Goal: Communication & Community: Answer question/provide support

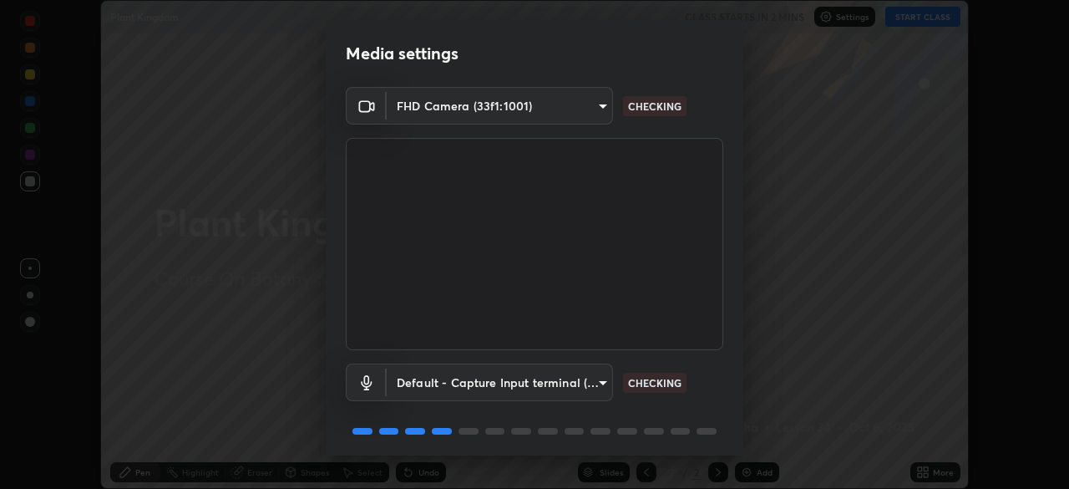
scroll to position [59, 0]
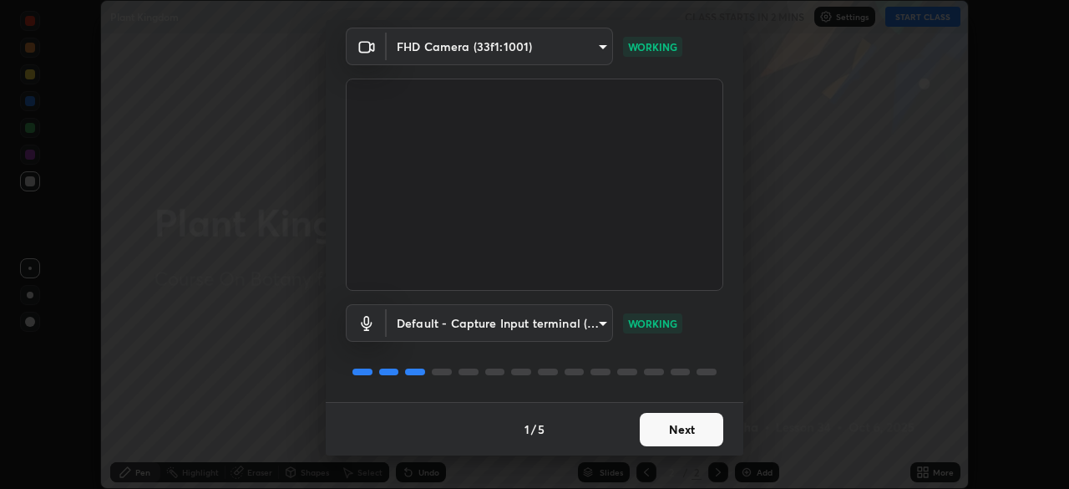
click at [678, 428] on button "Next" at bounding box center [682, 429] width 84 height 33
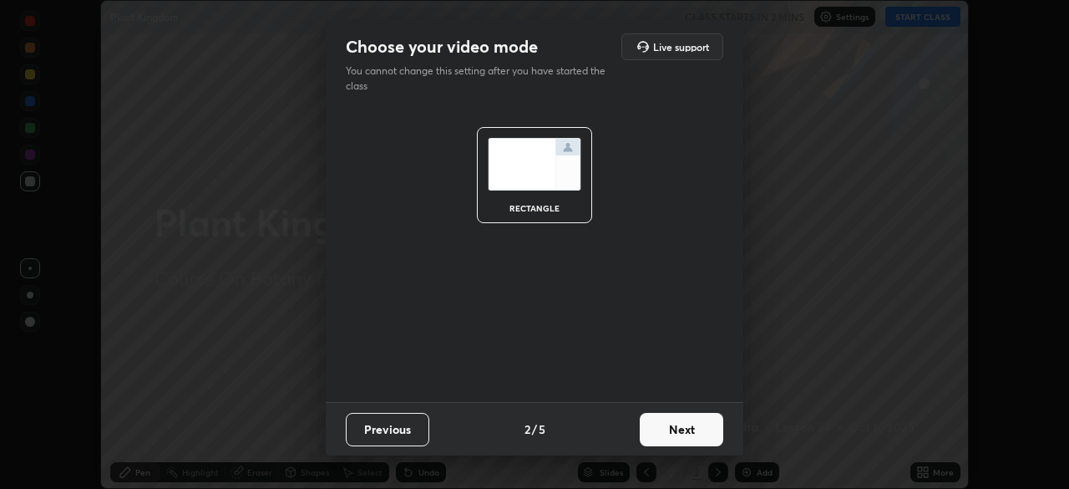
scroll to position [0, 0]
click at [692, 433] on button "Next" at bounding box center [682, 429] width 84 height 33
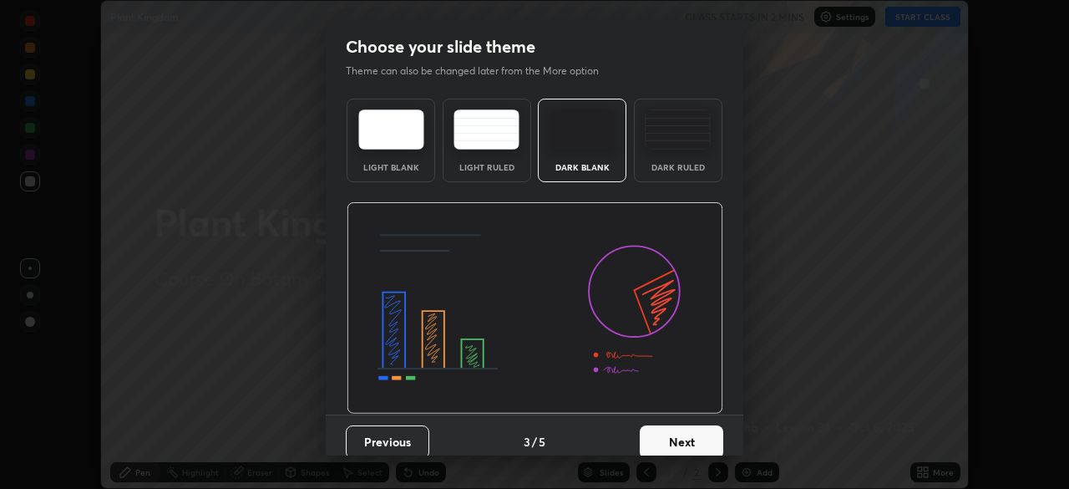
click at [705, 434] on button "Next" at bounding box center [682, 441] width 84 height 33
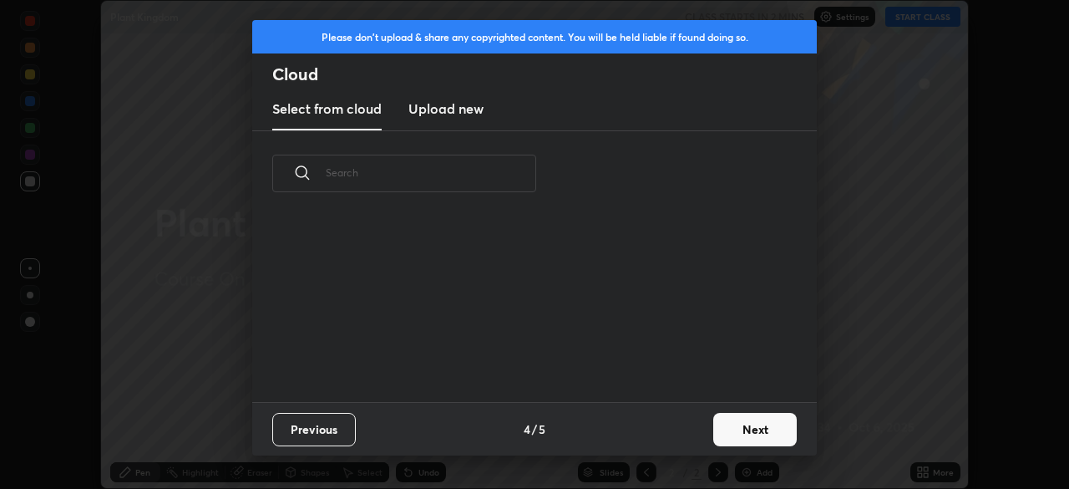
click at [743, 434] on button "Next" at bounding box center [755, 429] width 84 height 33
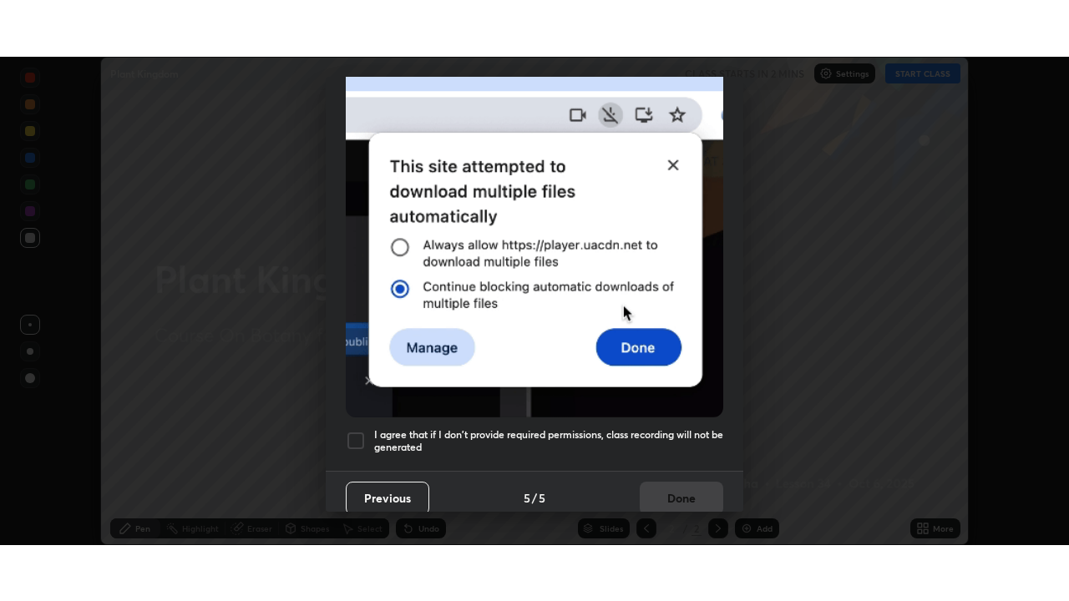
scroll to position [400, 0]
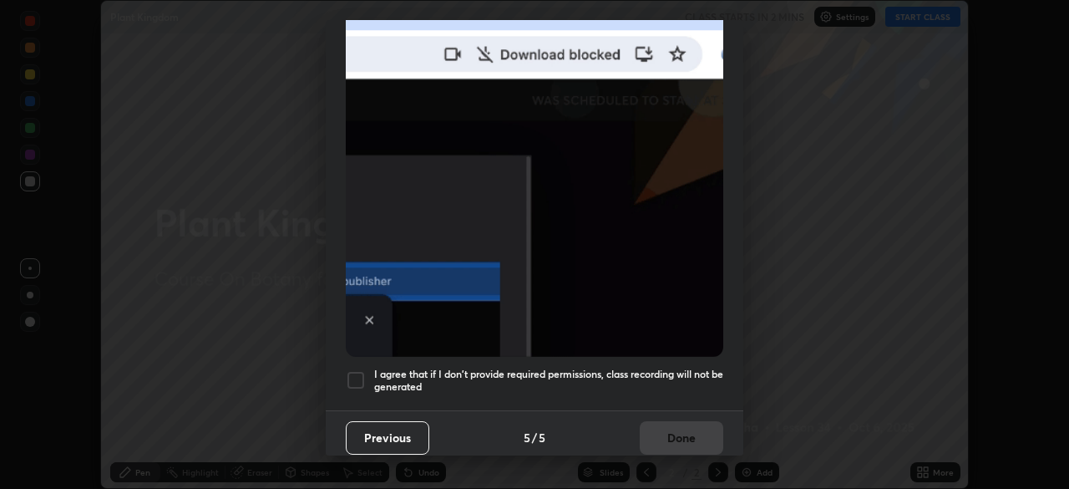
click at [354, 375] on div at bounding box center [356, 380] width 20 height 20
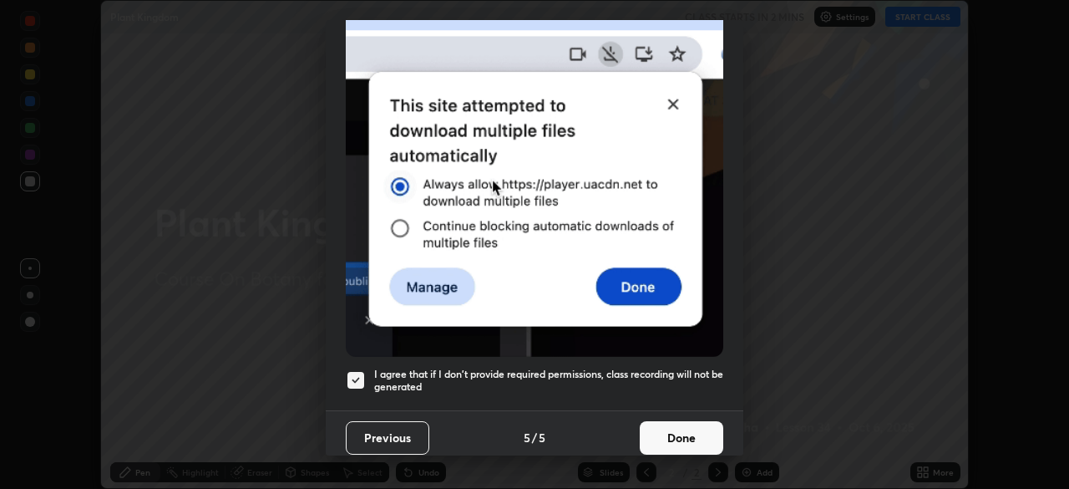
click at [647, 432] on button "Done" at bounding box center [682, 437] width 84 height 33
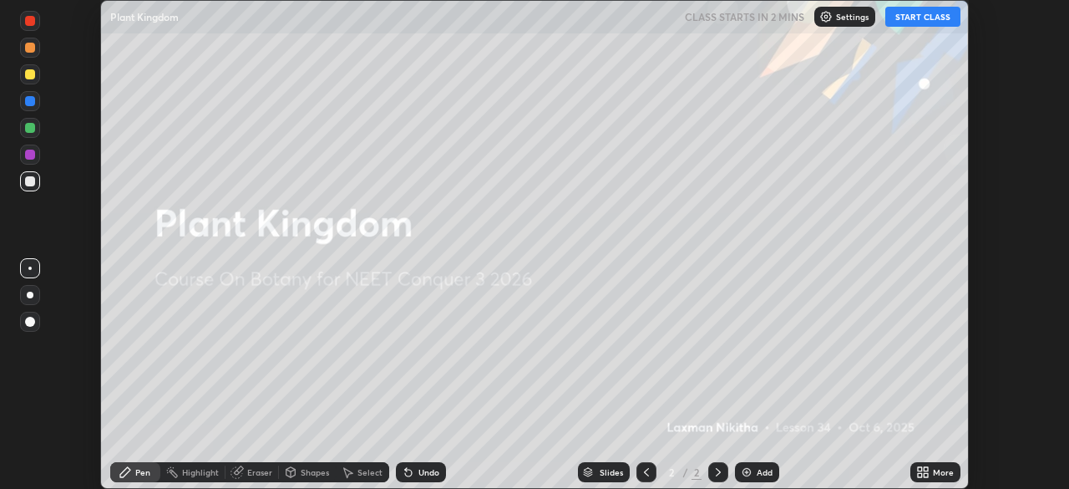
click at [909, 23] on button "START CLASS" at bounding box center [923, 17] width 75 height 20
click at [945, 468] on div "More" at bounding box center [943, 472] width 21 height 8
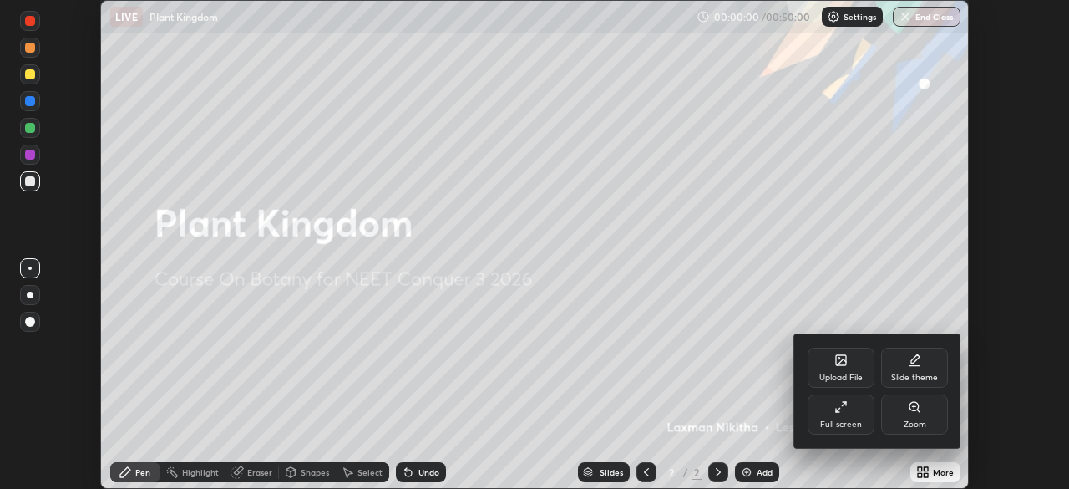
click at [841, 423] on div "Full screen" at bounding box center [841, 424] width 42 height 8
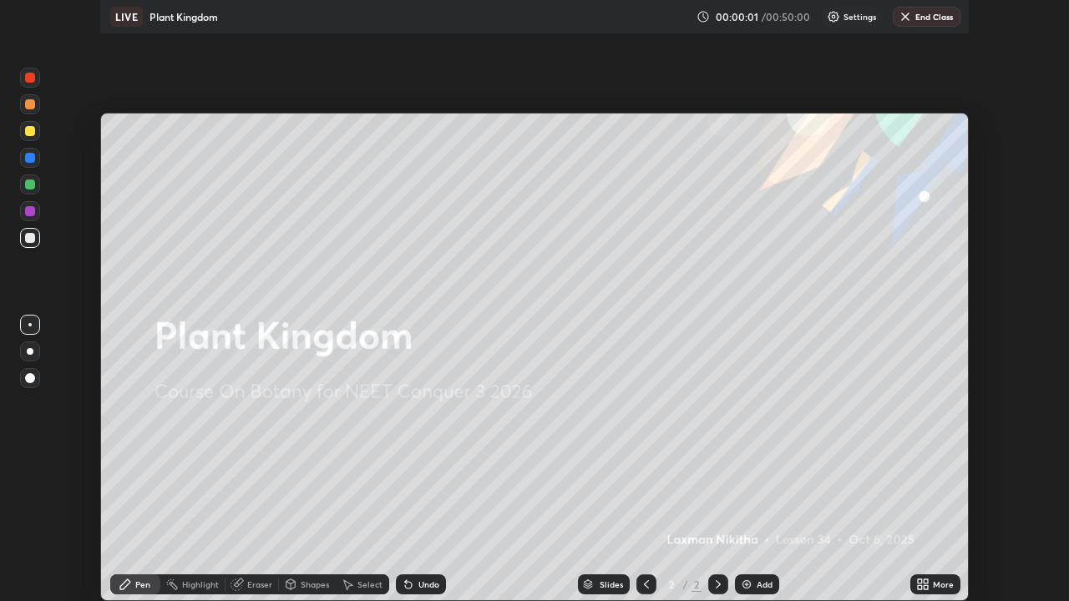
scroll to position [601, 1069]
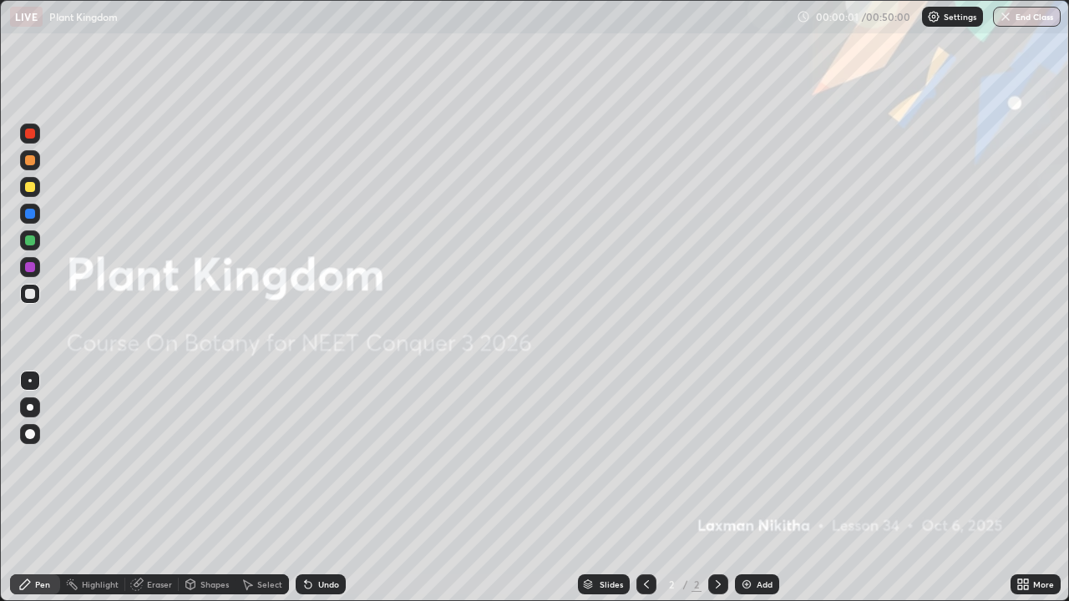
click at [763, 488] on div "Add" at bounding box center [765, 585] width 16 height 8
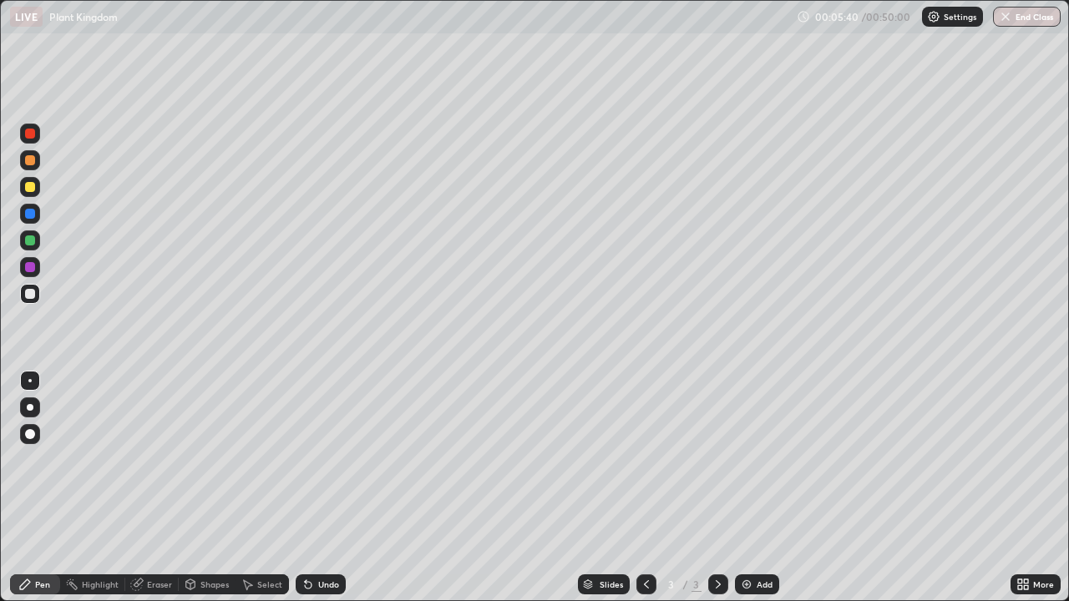
click at [323, 488] on div "Undo" at bounding box center [328, 585] width 21 height 8
click at [30, 268] on div at bounding box center [30, 267] width 10 height 10
click at [30, 188] on div at bounding box center [30, 187] width 10 height 10
click at [322, 488] on div "Undo" at bounding box center [328, 585] width 21 height 8
click at [323, 488] on div "Undo" at bounding box center [328, 585] width 21 height 8
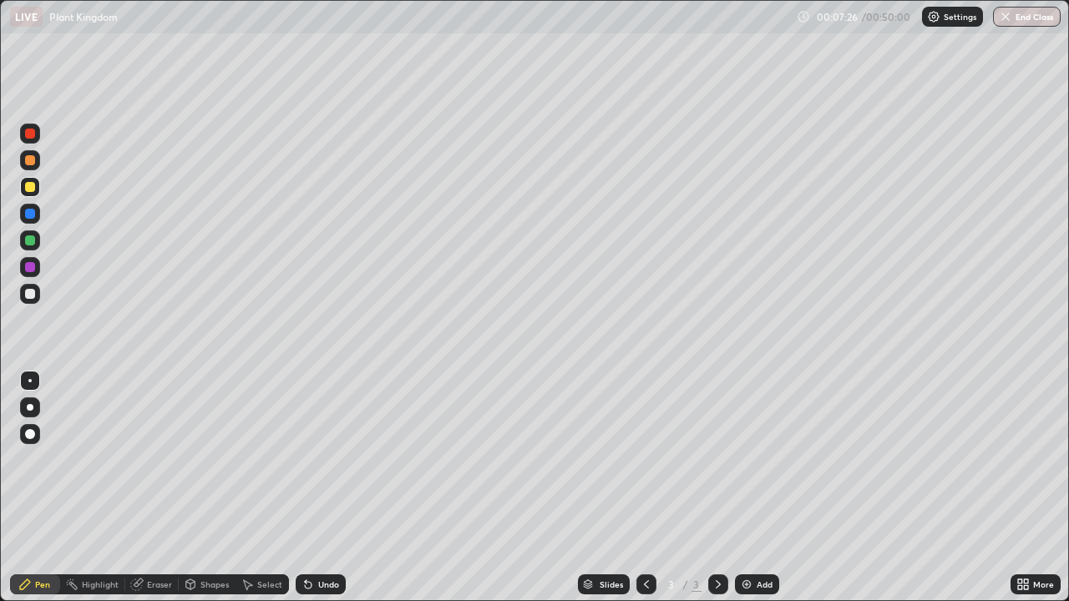
click at [322, 488] on div "Undo" at bounding box center [328, 585] width 21 height 8
click at [30, 292] on div at bounding box center [30, 294] width 10 height 10
click at [160, 488] on div "Eraser" at bounding box center [159, 585] width 25 height 8
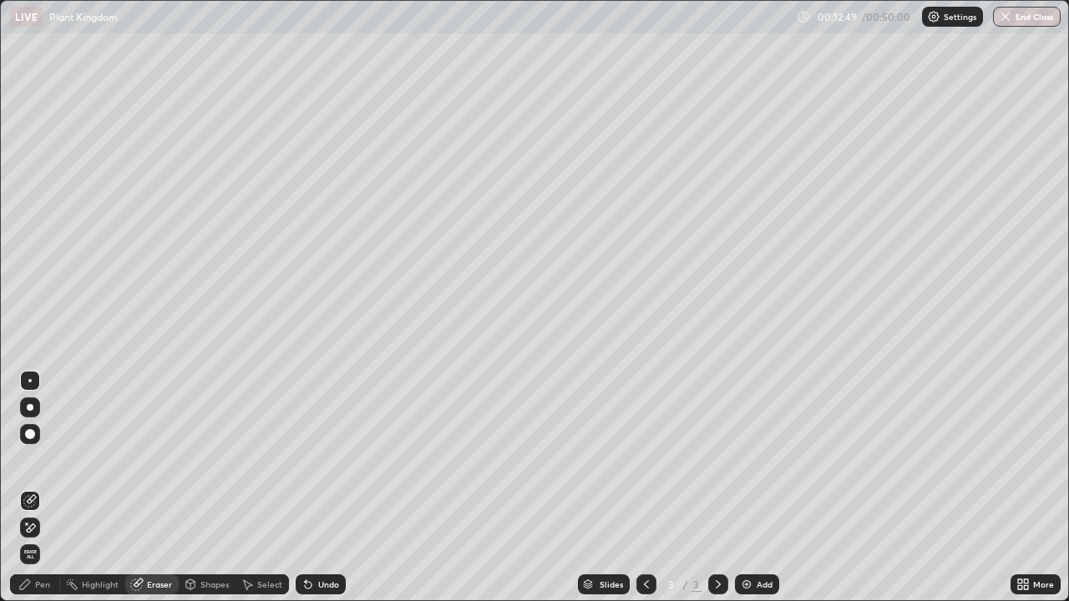
click at [48, 488] on div "Pen" at bounding box center [35, 585] width 50 height 20
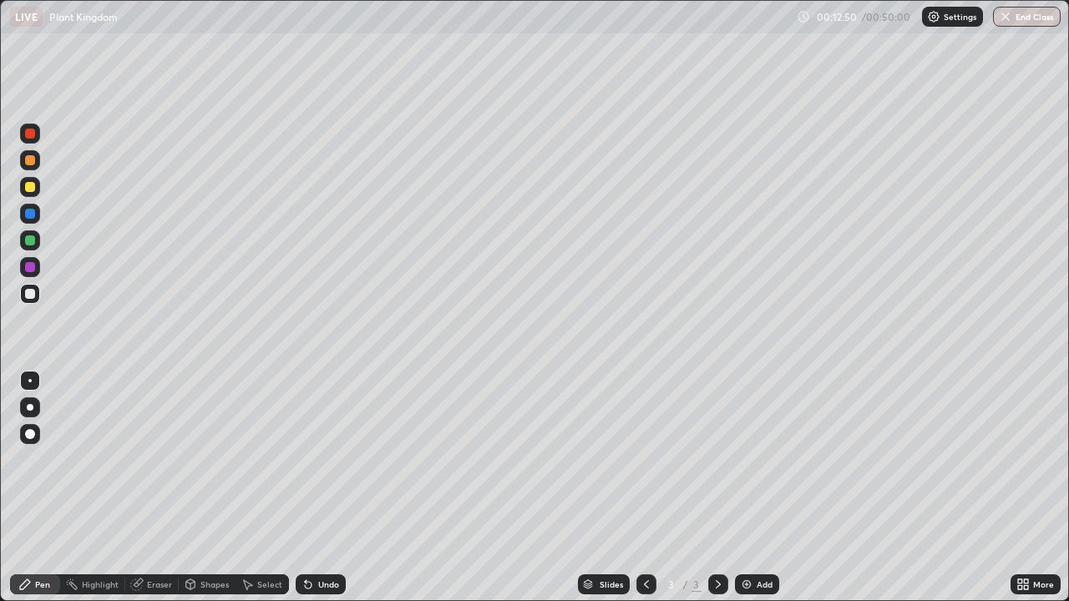
click at [38, 189] on div at bounding box center [30, 187] width 20 height 20
click at [326, 488] on div "Undo" at bounding box center [328, 585] width 21 height 8
click at [29, 272] on div at bounding box center [30, 267] width 10 height 10
click at [332, 488] on div "Undo" at bounding box center [328, 585] width 21 height 8
click at [331, 488] on div "Undo" at bounding box center [328, 585] width 21 height 8
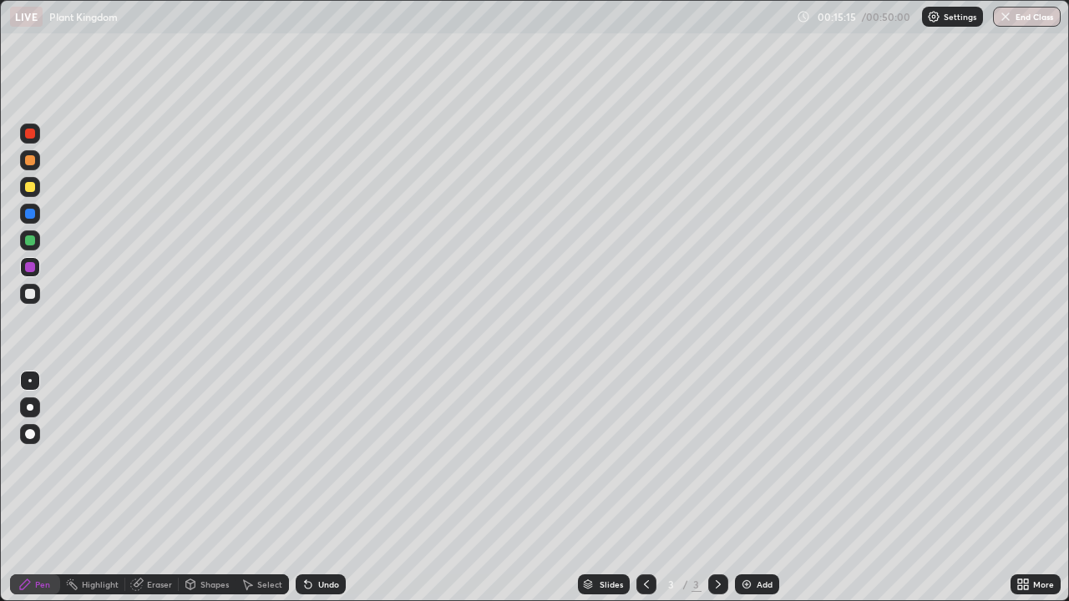
click at [326, 488] on div "Undo" at bounding box center [328, 585] width 21 height 8
click at [30, 188] on div at bounding box center [30, 187] width 10 height 10
click at [148, 488] on div "Eraser" at bounding box center [151, 585] width 53 height 20
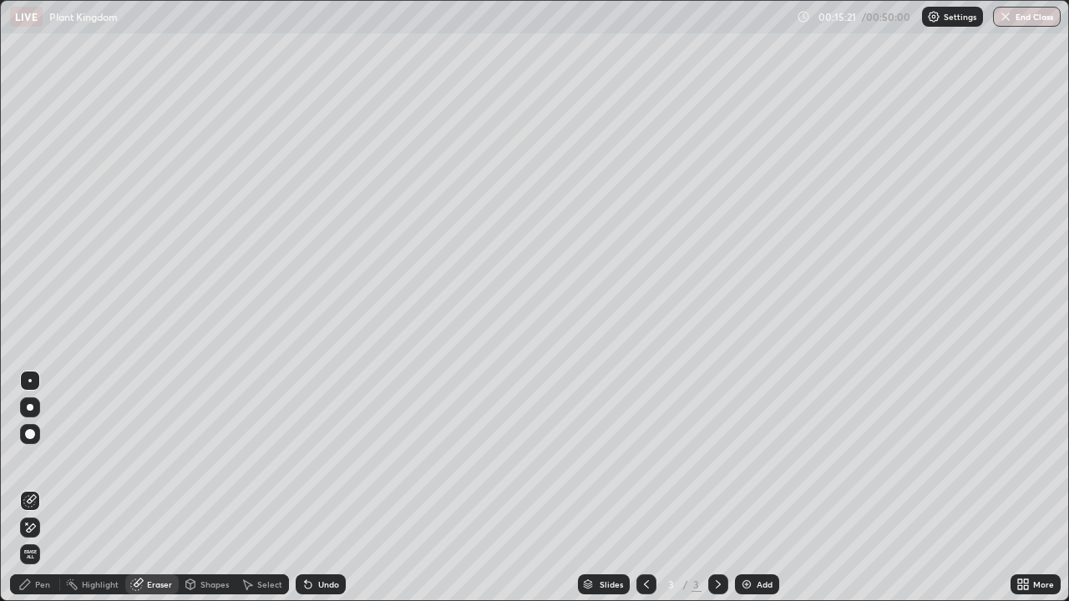
click at [46, 488] on div "Pen" at bounding box center [42, 585] width 15 height 8
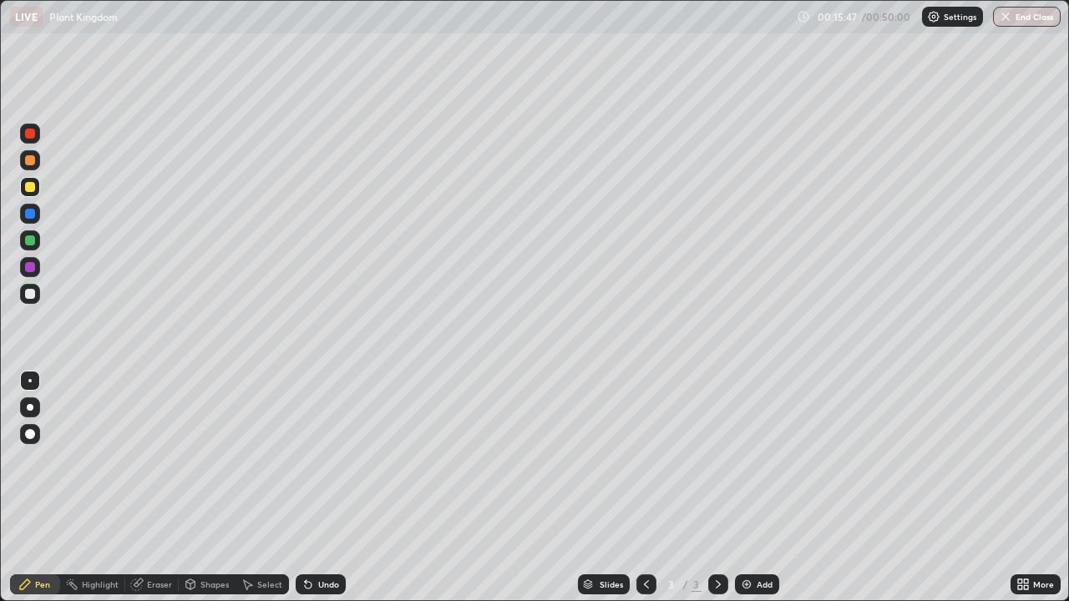
click at [30, 268] on div at bounding box center [30, 267] width 10 height 10
click at [749, 488] on img at bounding box center [746, 584] width 13 height 13
click at [34, 195] on div at bounding box center [30, 187] width 20 height 20
click at [30, 293] on div at bounding box center [30, 294] width 10 height 10
click at [30, 241] on div at bounding box center [30, 241] width 10 height 10
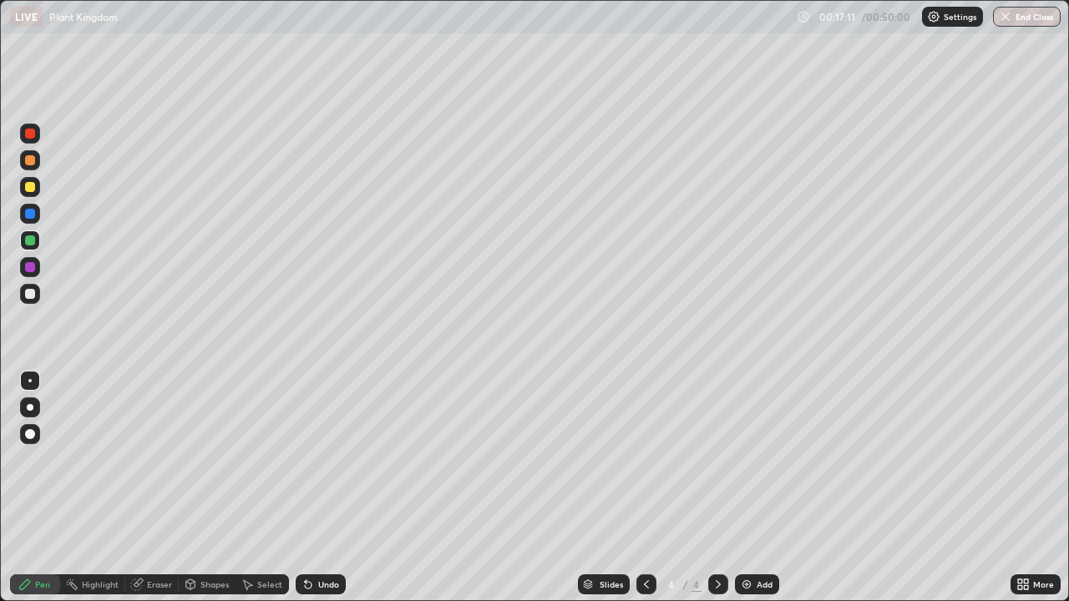
click at [646, 488] on icon at bounding box center [646, 585] width 5 height 8
click at [718, 488] on icon at bounding box center [718, 585] width 5 height 8
click at [647, 488] on icon at bounding box center [646, 585] width 5 height 8
click at [717, 488] on icon at bounding box center [718, 584] width 13 height 13
click at [645, 488] on icon at bounding box center [646, 584] width 13 height 13
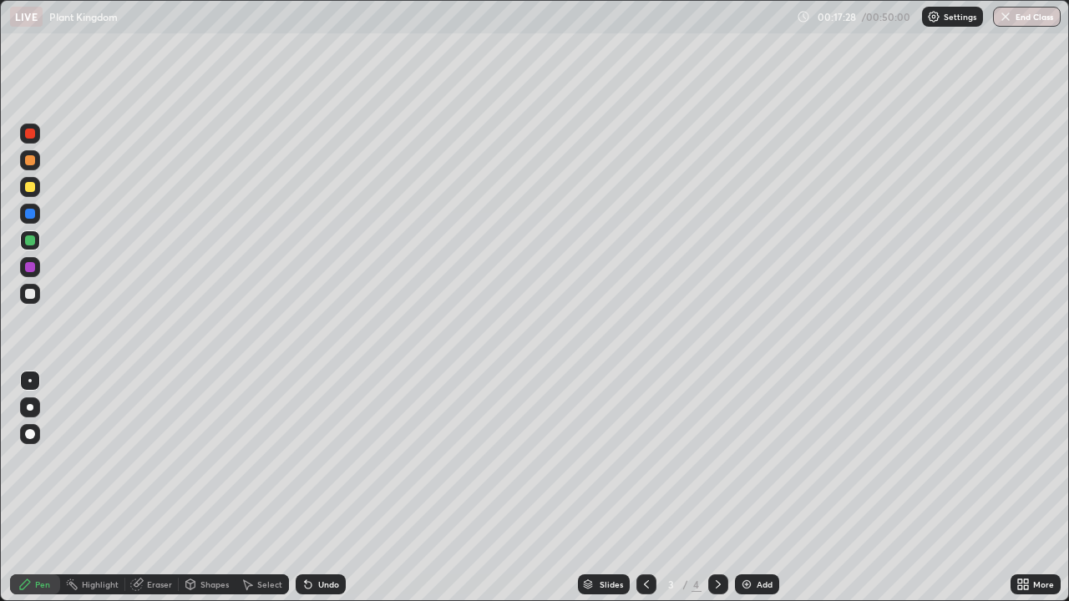
click at [30, 295] on div at bounding box center [30, 294] width 10 height 10
click at [35, 274] on div at bounding box center [30, 267] width 20 height 20
click at [325, 488] on div "Undo" at bounding box center [328, 585] width 21 height 8
click at [327, 488] on div "Undo" at bounding box center [328, 585] width 21 height 8
click at [717, 488] on icon at bounding box center [718, 584] width 13 height 13
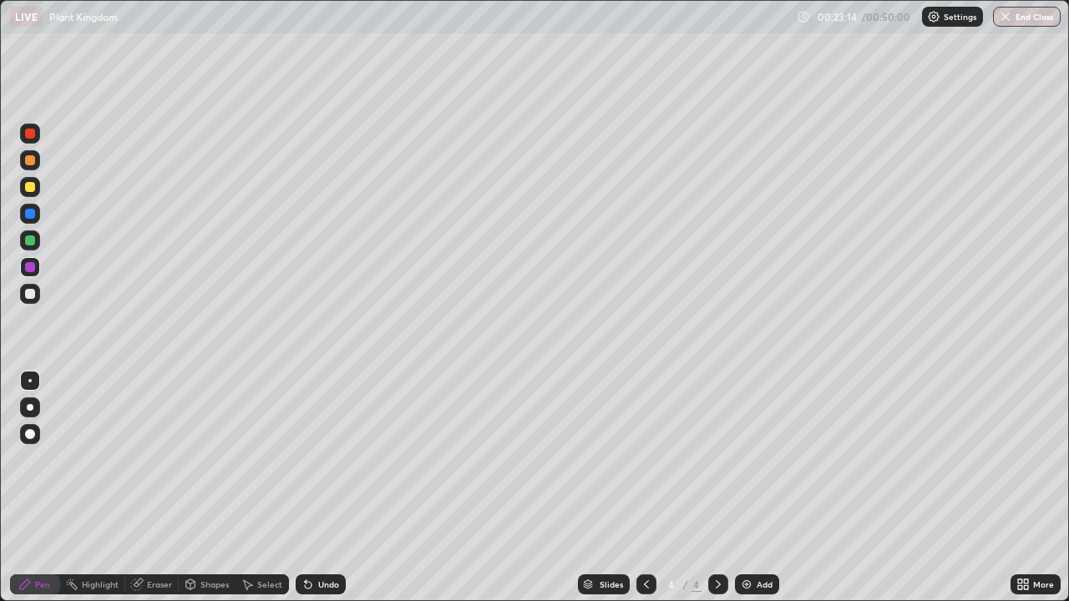
click at [642, 488] on icon at bounding box center [646, 584] width 13 height 13
click at [32, 194] on div at bounding box center [30, 187] width 20 height 20
click at [333, 488] on div "Undo" at bounding box center [321, 585] width 50 height 20
click at [718, 488] on icon at bounding box center [718, 584] width 13 height 13
click at [717, 488] on icon at bounding box center [718, 584] width 13 height 13
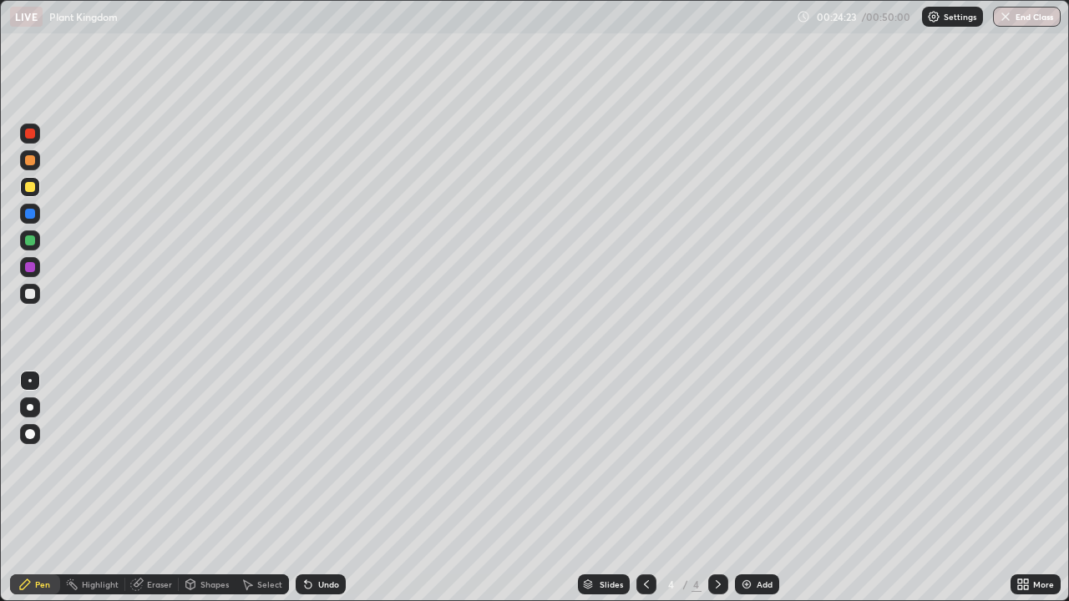
click at [652, 488] on div at bounding box center [647, 585] width 20 height 20
click at [30, 295] on div at bounding box center [30, 294] width 10 height 10
click at [713, 488] on icon at bounding box center [718, 584] width 13 height 13
click at [645, 488] on icon at bounding box center [646, 584] width 13 height 13
click at [30, 195] on div at bounding box center [30, 187] width 20 height 20
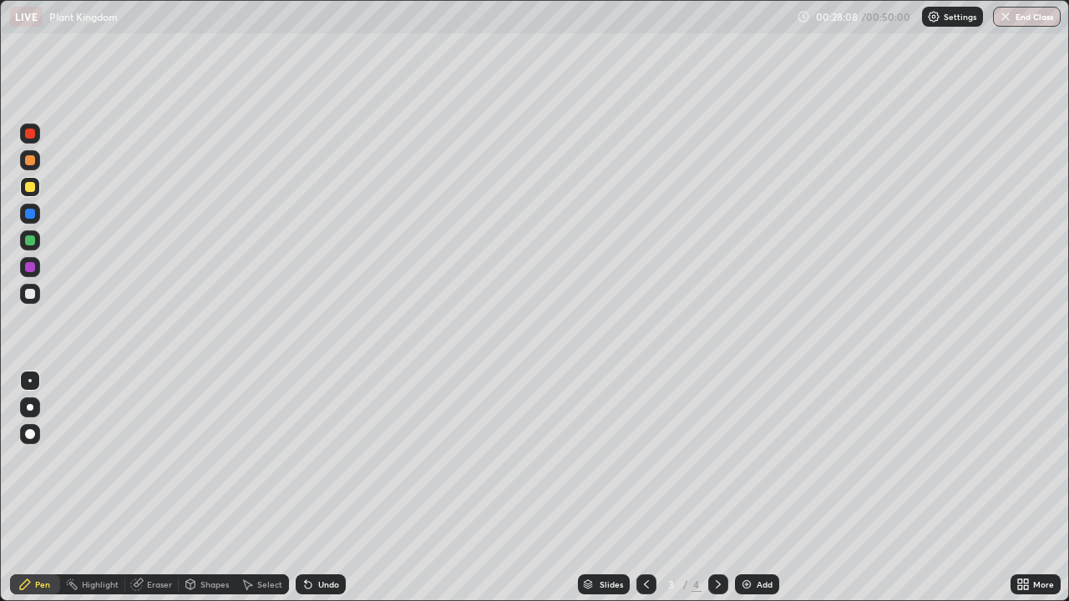
click at [718, 488] on icon at bounding box center [718, 584] width 13 height 13
click at [647, 488] on icon at bounding box center [646, 584] width 13 height 13
click at [30, 268] on div at bounding box center [30, 267] width 10 height 10
click at [157, 488] on div "Eraser" at bounding box center [159, 585] width 25 height 8
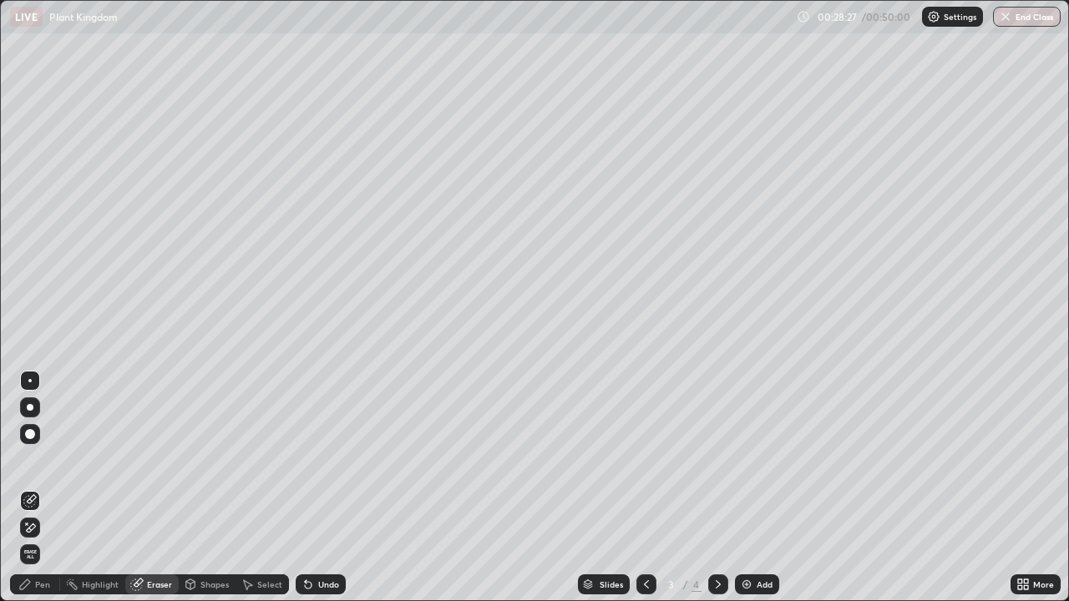
click at [43, 488] on div "Pen" at bounding box center [42, 585] width 15 height 8
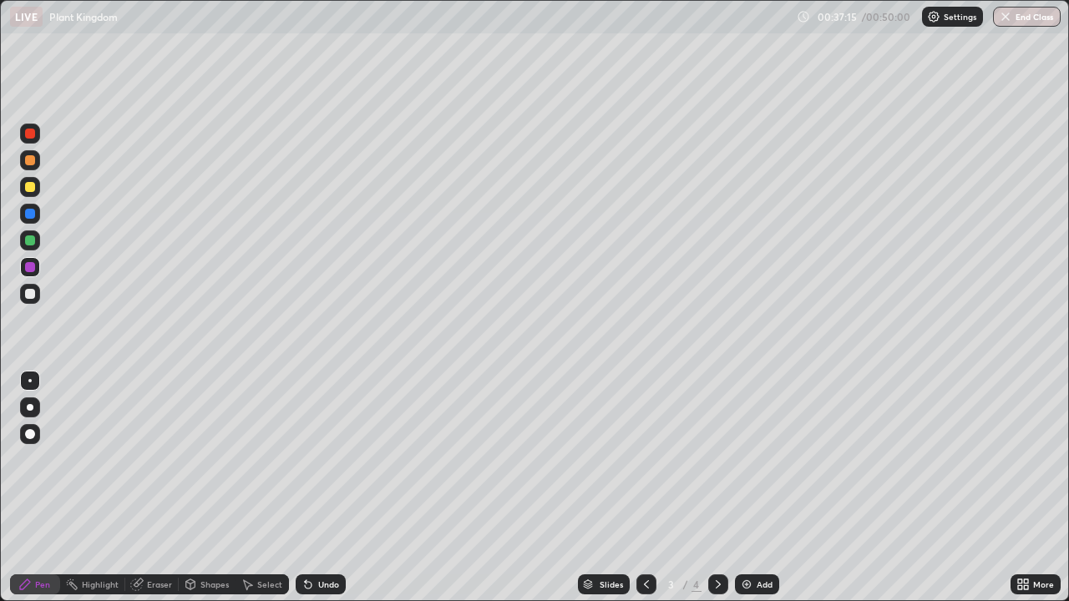
click at [717, 488] on icon at bounding box center [718, 584] width 13 height 13
click at [1039, 18] on button "End Class" at bounding box center [1028, 17] width 66 height 20
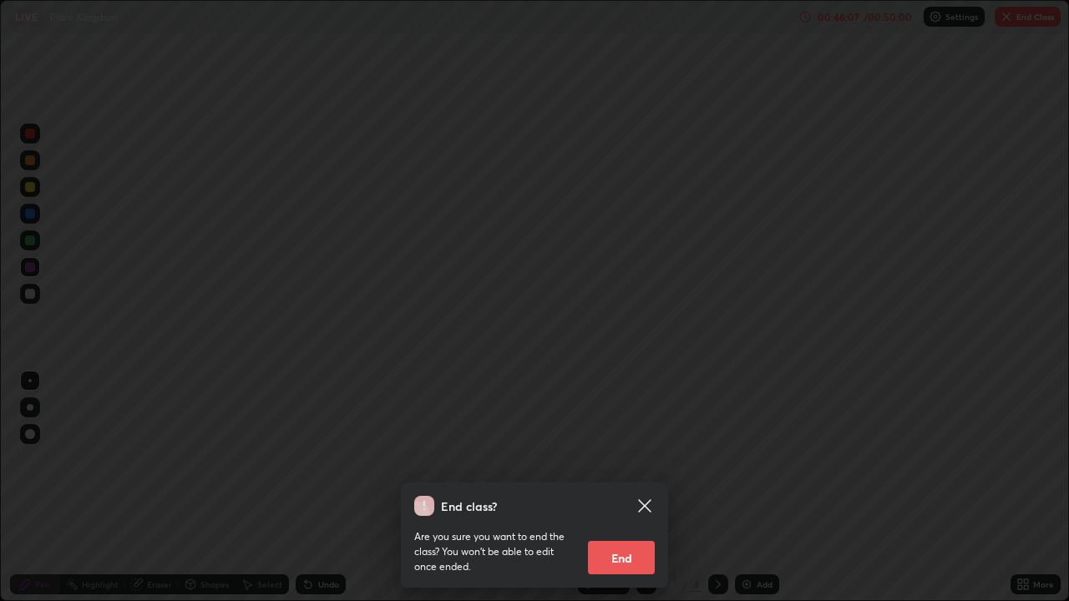
click at [631, 488] on button "End" at bounding box center [621, 557] width 67 height 33
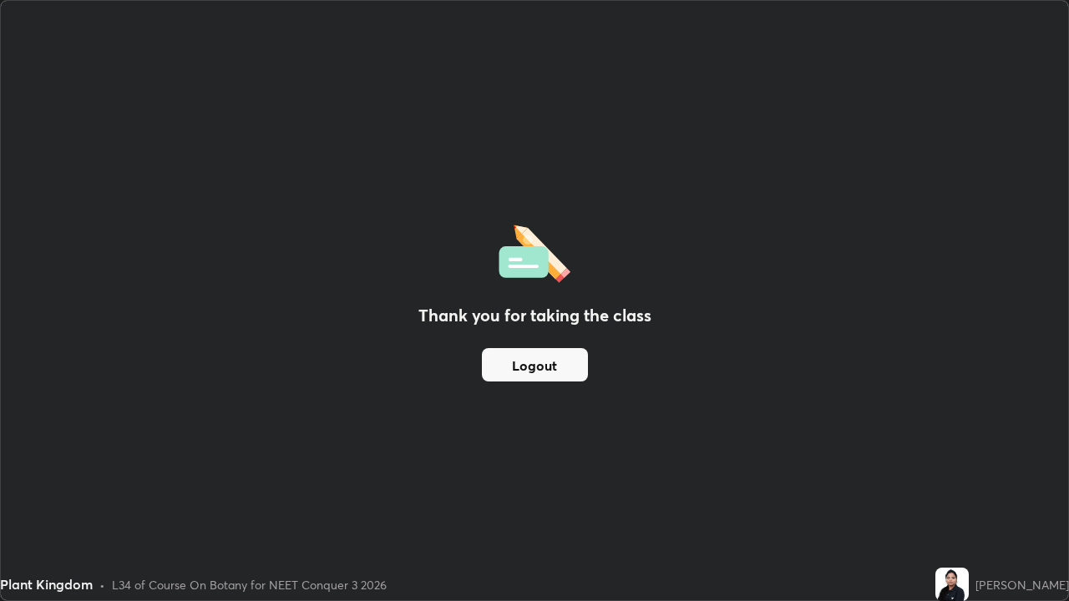
click at [552, 360] on button "Logout" at bounding box center [535, 364] width 106 height 33
